Goal: Task Accomplishment & Management: Use online tool/utility

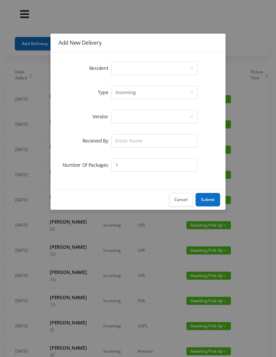
click at [123, 72] on div "Select a person" at bounding box center [152, 68] width 74 height 13
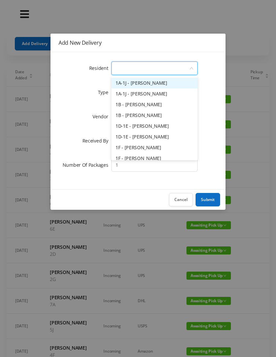
type input "2"
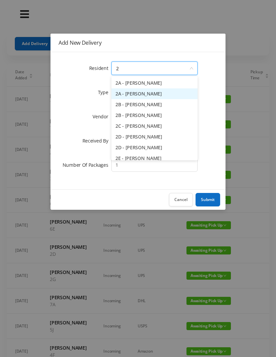
click at [155, 93] on li "2A - [PERSON_NAME]" at bounding box center [154, 93] width 86 height 11
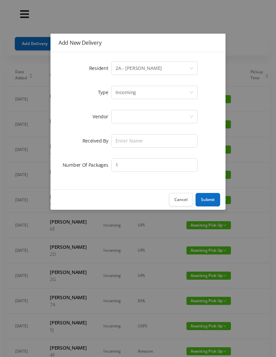
click at [124, 122] on div at bounding box center [152, 116] width 74 height 13
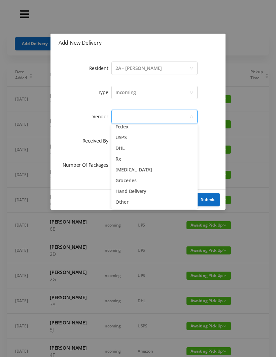
scroll to position [26, 0]
click at [134, 206] on li "Other" at bounding box center [154, 202] width 86 height 11
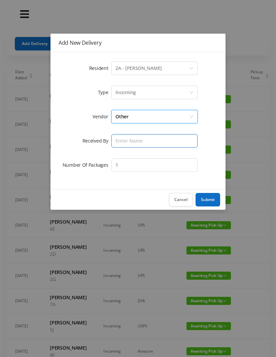
click at [122, 144] on input "text" at bounding box center [154, 140] width 86 height 13
type input "[PERSON_NAME]"
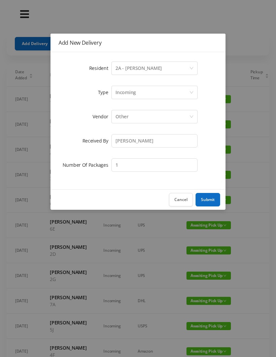
click at [209, 199] on button "Submit" at bounding box center [207, 199] width 25 height 13
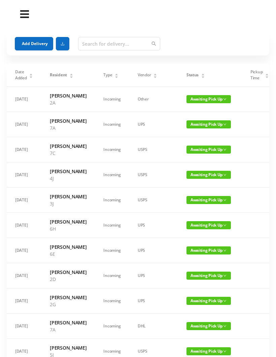
click at [197, 179] on span "Awaiting Pick Up" at bounding box center [208, 175] width 44 height 8
click at [194, 210] on link "Picked Up" at bounding box center [192, 209] width 44 height 11
